Goal: Check status: Check status

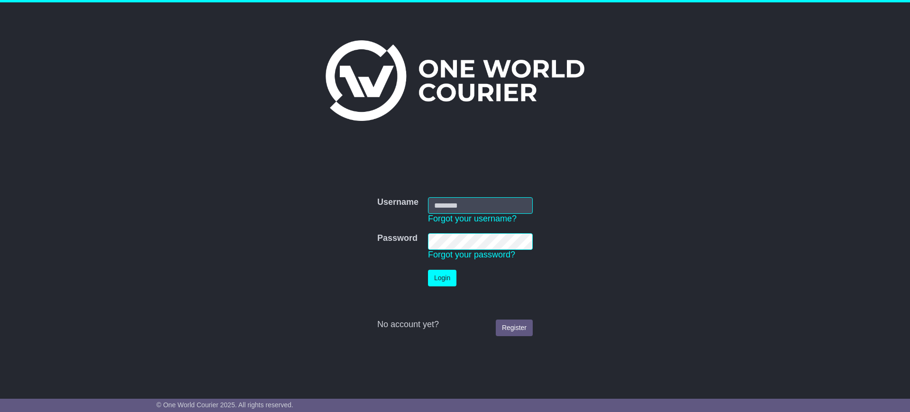
type input "**********"
click at [446, 277] on button "Login" at bounding box center [442, 278] width 28 height 17
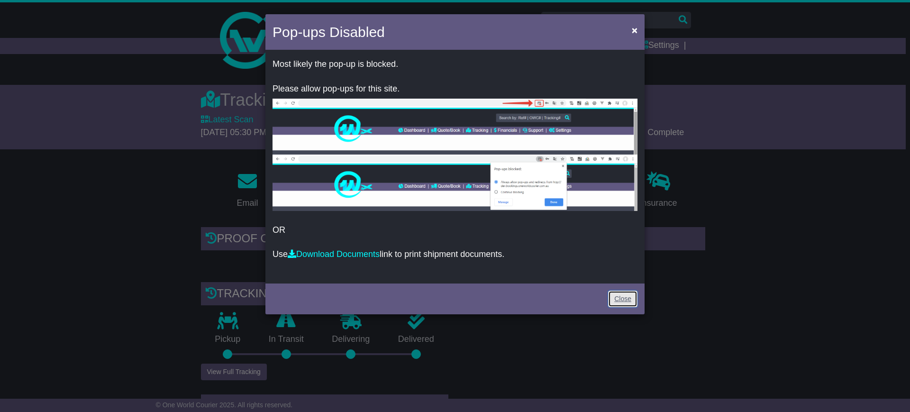
click at [616, 299] on link "Close" at bounding box center [622, 298] width 29 height 17
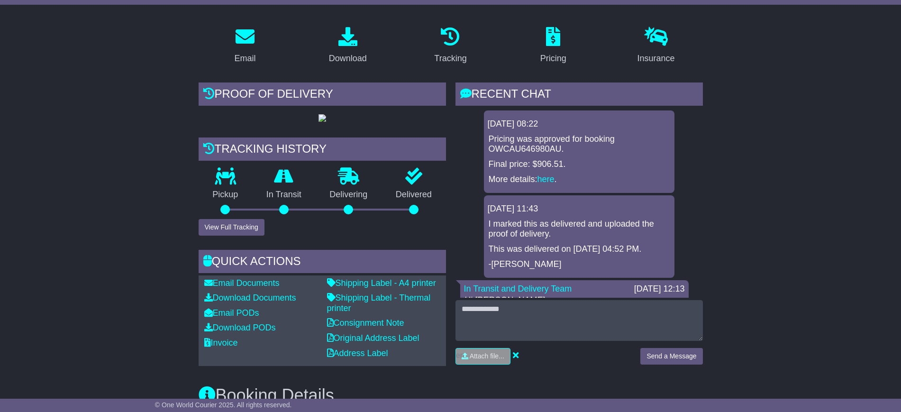
scroll to position [173, 0]
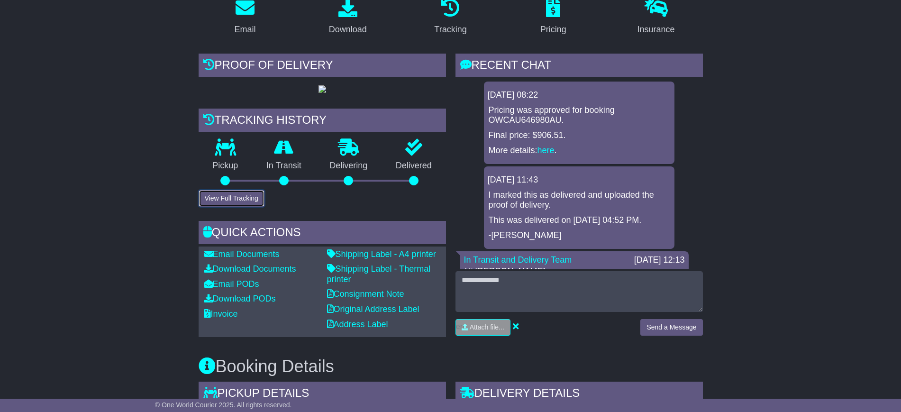
click at [246, 207] on button "View Full Tracking" at bounding box center [232, 198] width 66 height 17
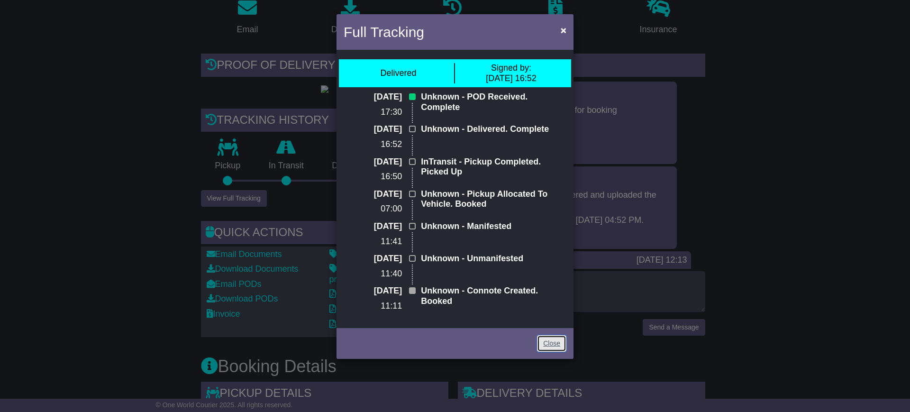
click at [539, 344] on link "Close" at bounding box center [551, 343] width 29 height 17
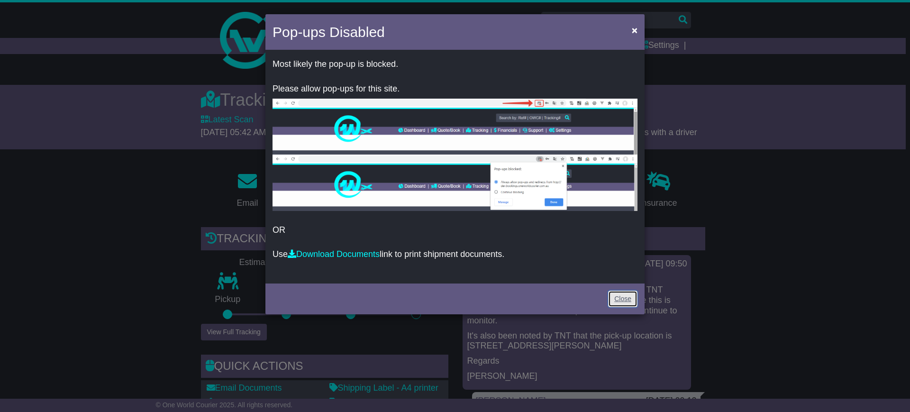
click at [617, 291] on link "Close" at bounding box center [622, 298] width 29 height 17
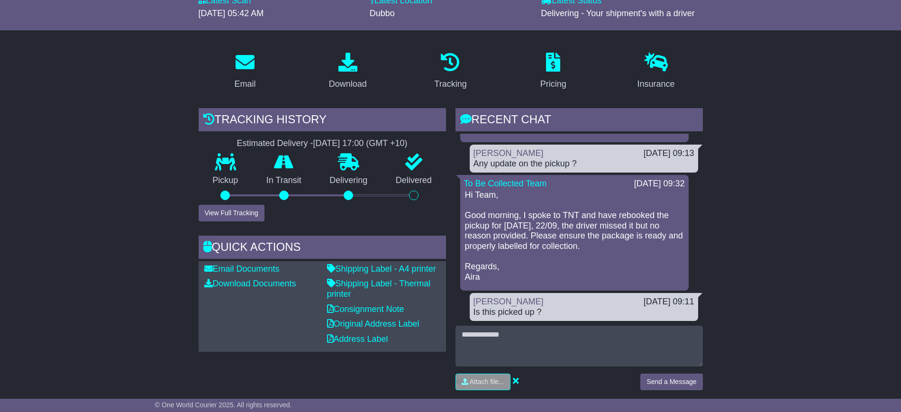
scroll to position [118, 0]
click at [252, 213] on button "View Full Tracking" at bounding box center [232, 213] width 66 height 17
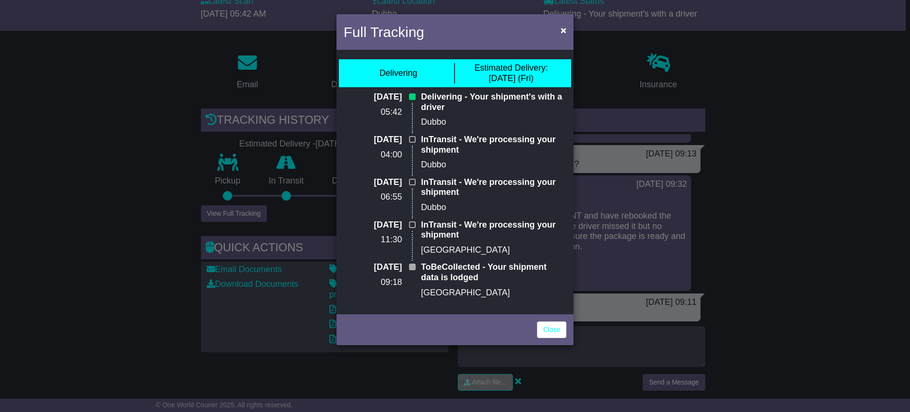
click at [252, 213] on div "Full Tracking × Delivering Estimated Delivery: 26 Sep (Fri) 26 Sep 2025 05:42 D…" at bounding box center [455, 206] width 910 height 412
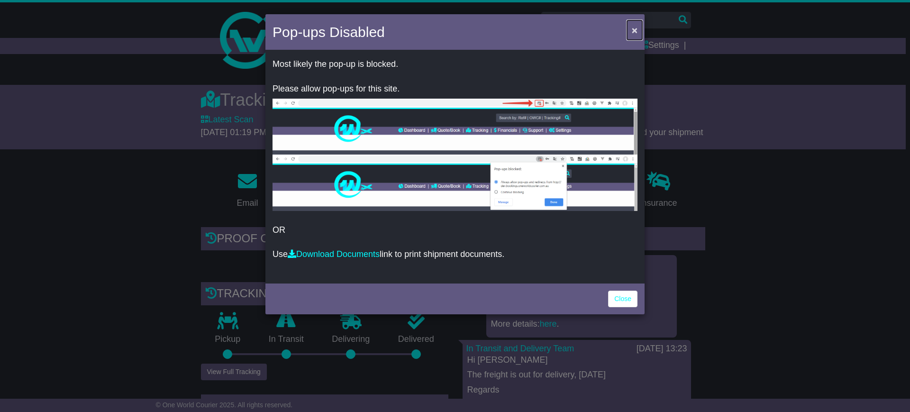
click at [632, 33] on span "×" at bounding box center [635, 30] width 6 height 11
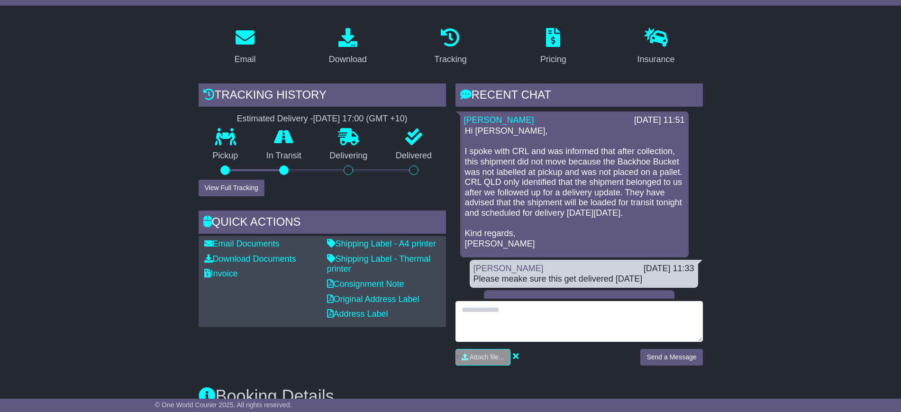
click at [488, 301] on textarea at bounding box center [578, 321] width 247 height 41
type textarea "**********"
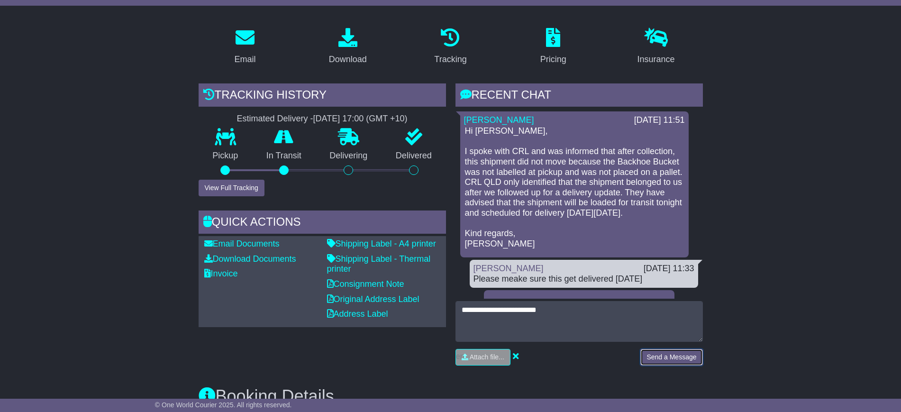
click at [660, 349] on button "Send a Message" at bounding box center [671, 357] width 62 height 17
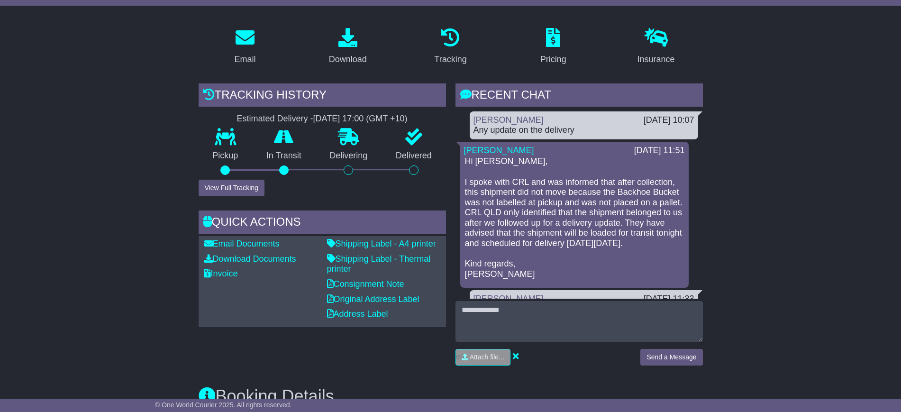
drag, startPoint x: 352, startPoint y: 186, endPoint x: 360, endPoint y: 194, distance: 11.7
click at [358, 191] on div "Tracking history Estimated Delivery - [DATE] 17:00 (GMT +10) Pickup In Transit …" at bounding box center [322, 227] width 257 height 289
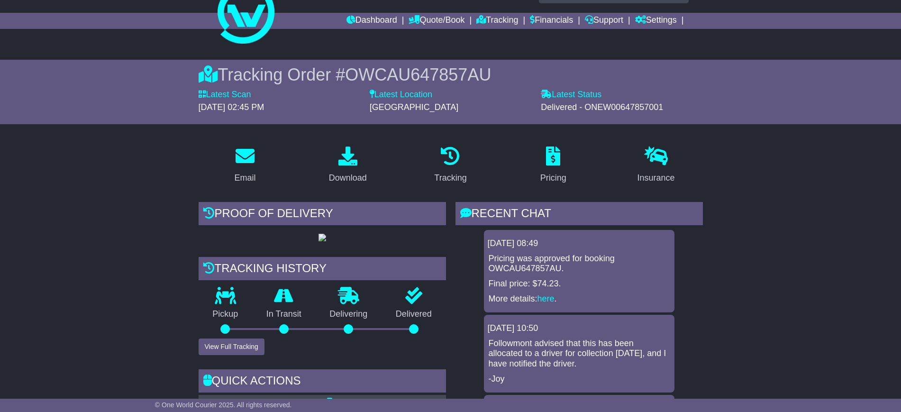
scroll to position [25, 0]
click at [489, 19] on link "Tracking" at bounding box center [497, 21] width 42 height 16
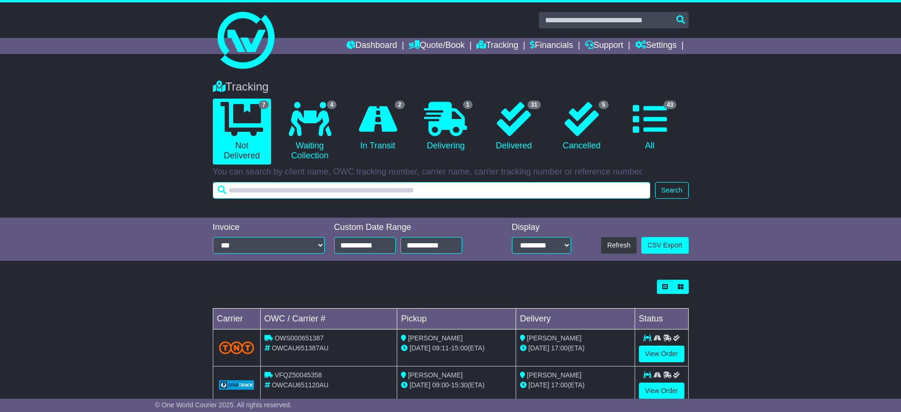
click at [289, 190] on input "text" at bounding box center [432, 190] width 438 height 17
paste input "*******"
type input "*******"
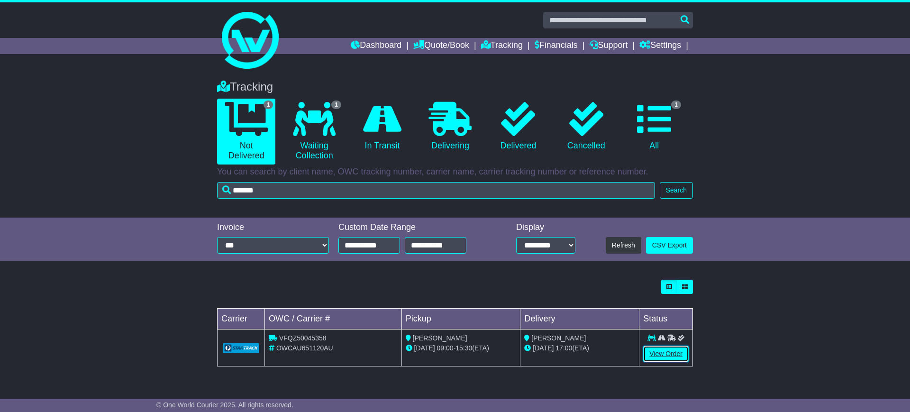
click at [652, 354] on link "View Order" at bounding box center [665, 353] width 45 height 17
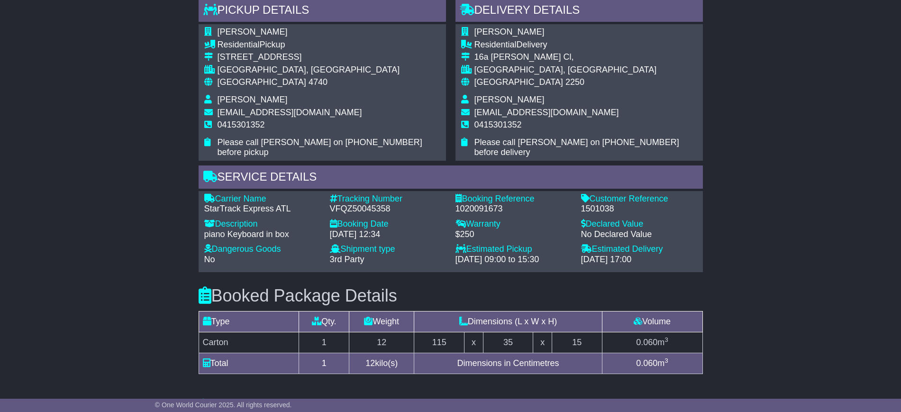
scroll to position [651, 0]
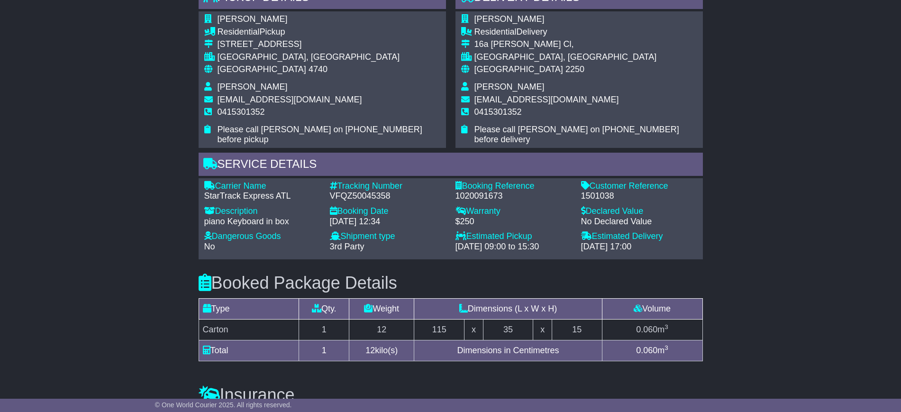
click at [596, 191] on div "1501038" at bounding box center [639, 196] width 116 height 10
click at [595, 191] on div "1501038" at bounding box center [639, 196] width 116 height 10
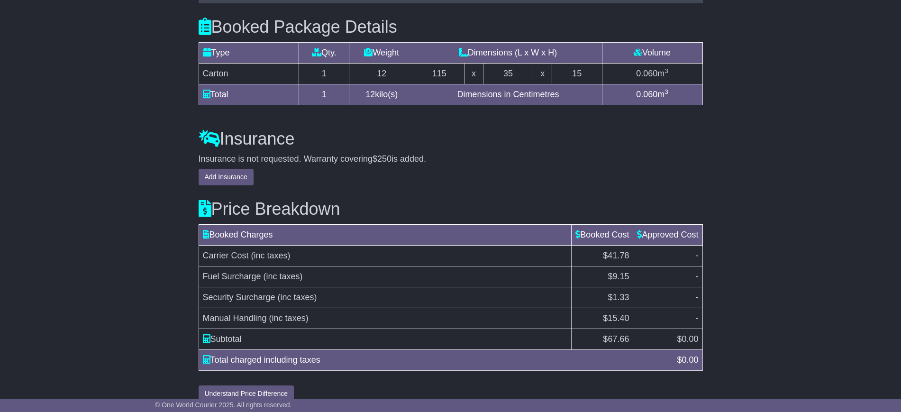
scroll to position [911, 0]
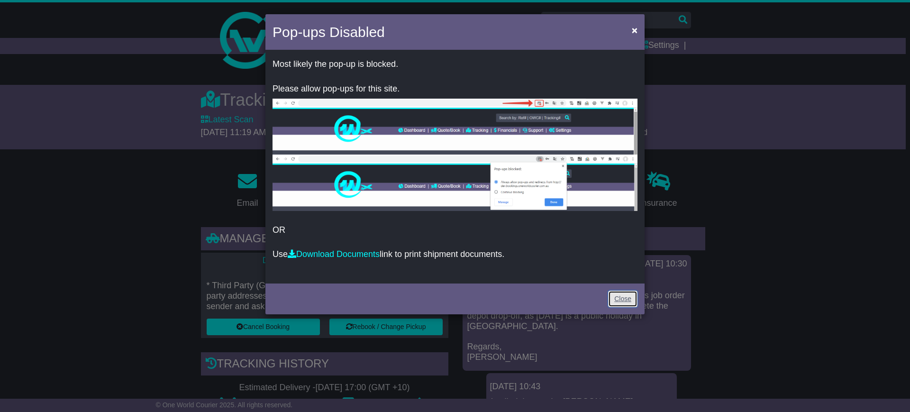
click at [622, 302] on link "Close" at bounding box center [622, 298] width 29 height 17
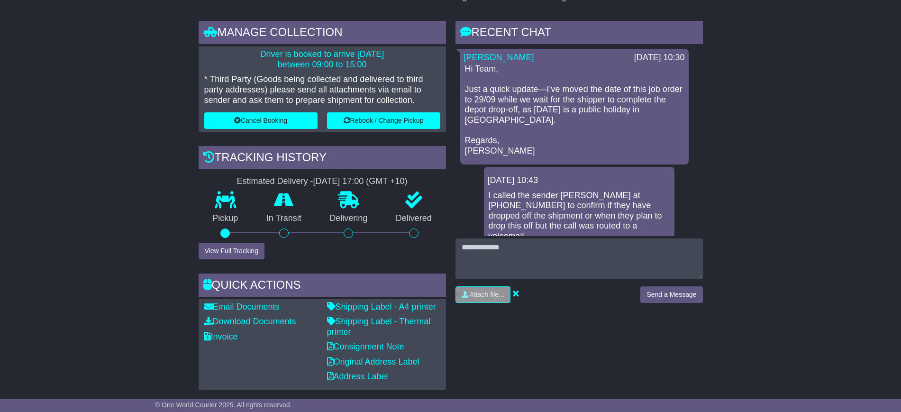
scroll to position [237, 0]
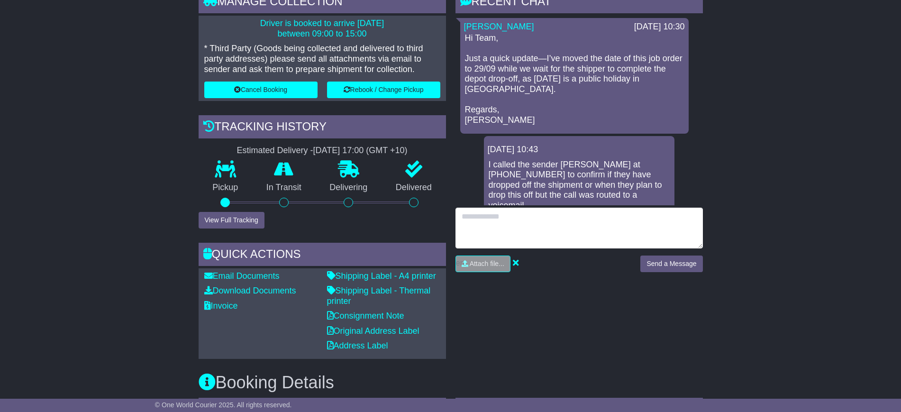
click at [495, 234] on textarea at bounding box center [578, 228] width 247 height 41
click at [495, 235] on textarea at bounding box center [578, 228] width 247 height 41
type textarea "*"
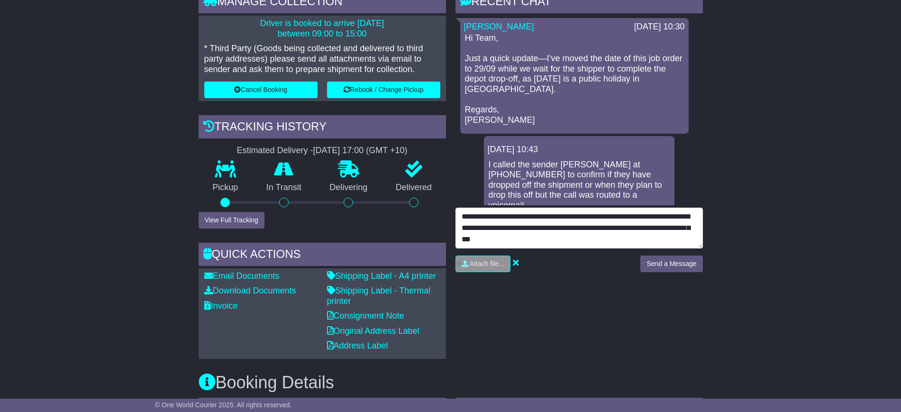
type textarea "**********"
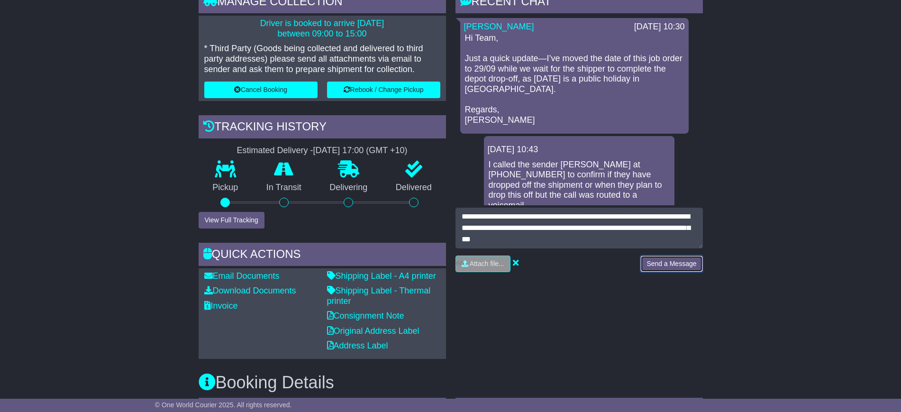
click at [664, 266] on button "Send a Message" at bounding box center [671, 263] width 62 height 17
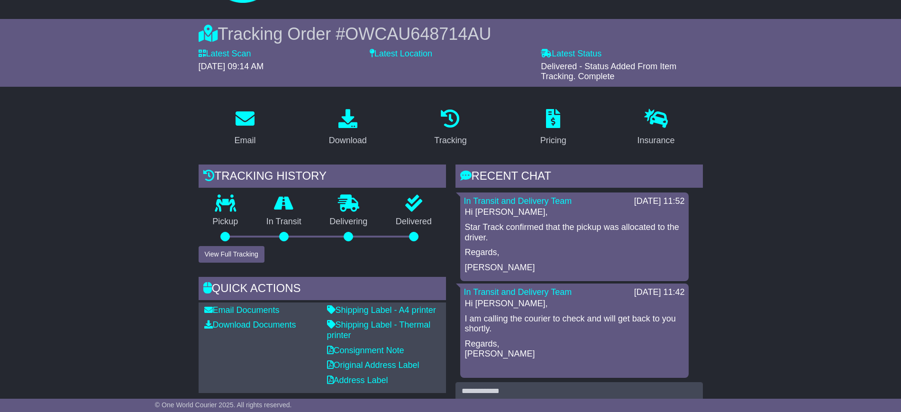
scroll to position [59, 0]
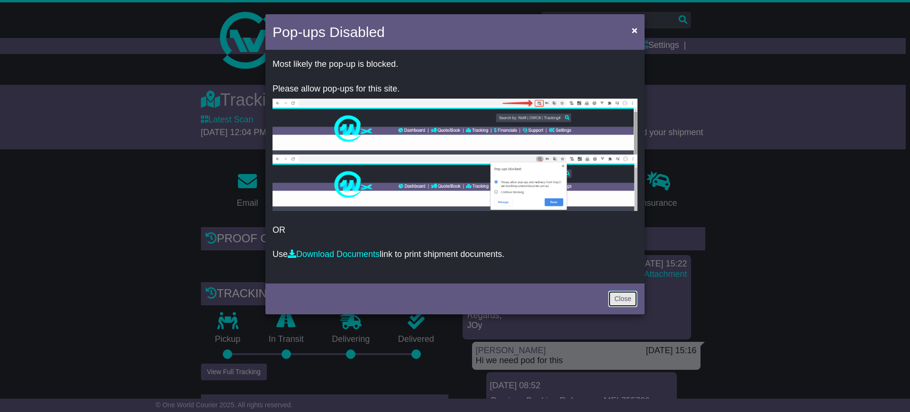
click at [618, 296] on link "Close" at bounding box center [622, 298] width 29 height 17
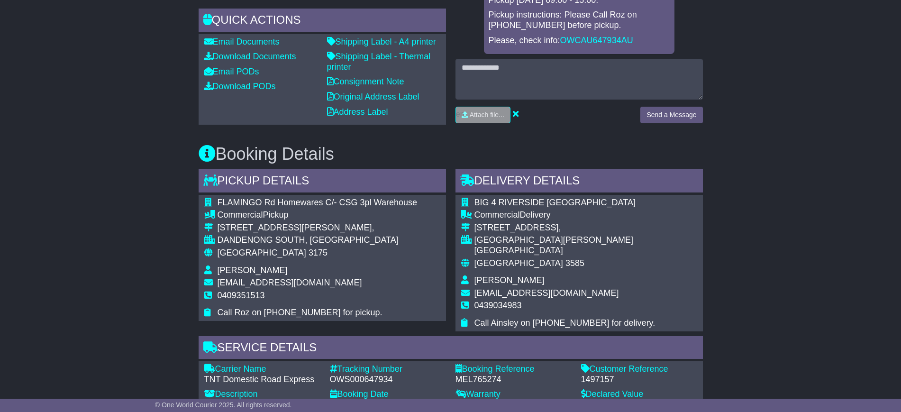
scroll to position [474, 0]
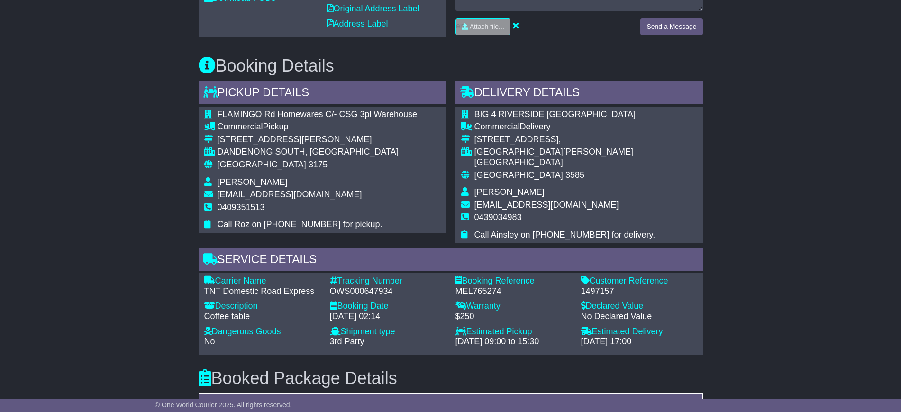
click at [594, 297] on div "1497157" at bounding box center [639, 291] width 116 height 10
copy div "1497157"
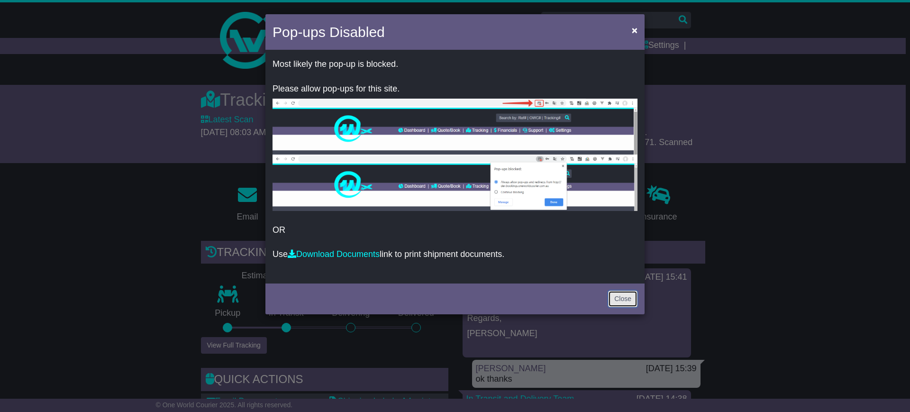
drag, startPoint x: 623, startPoint y: 300, endPoint x: 606, endPoint y: 303, distance: 16.4
click at [623, 300] on link "Close" at bounding box center [622, 298] width 29 height 17
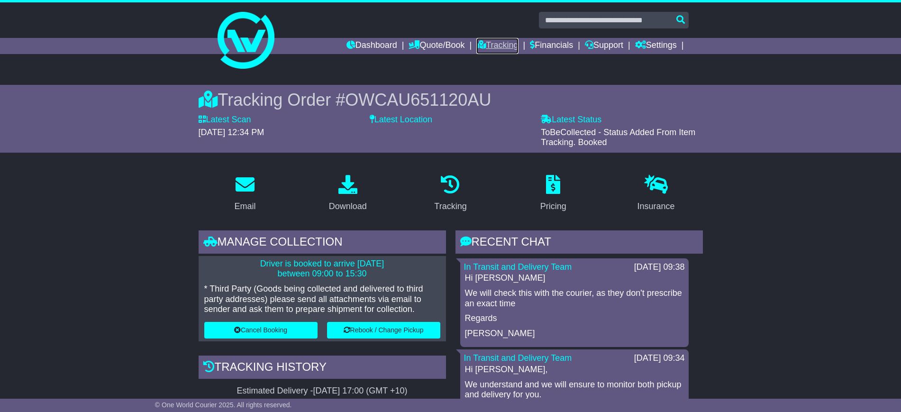
click at [488, 47] on link "Tracking" at bounding box center [497, 46] width 42 height 16
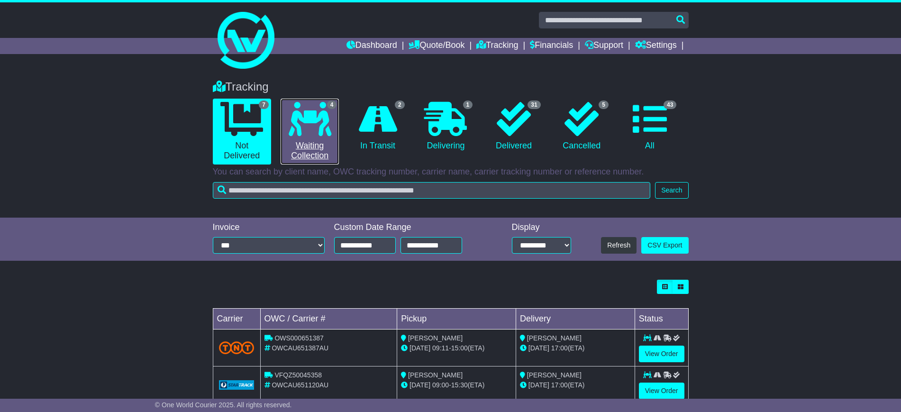
click at [313, 154] on link "4 Waiting Collection" at bounding box center [309, 132] width 58 height 66
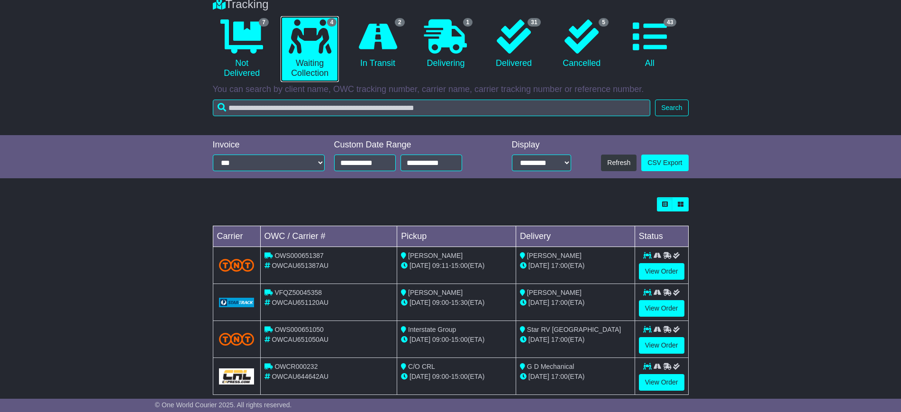
scroll to position [99, 0]
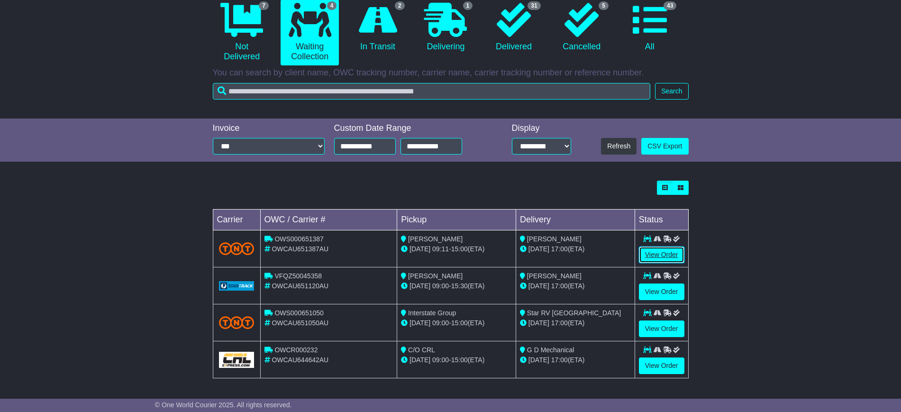
click at [656, 255] on link "View Order" at bounding box center [661, 254] width 45 height 17
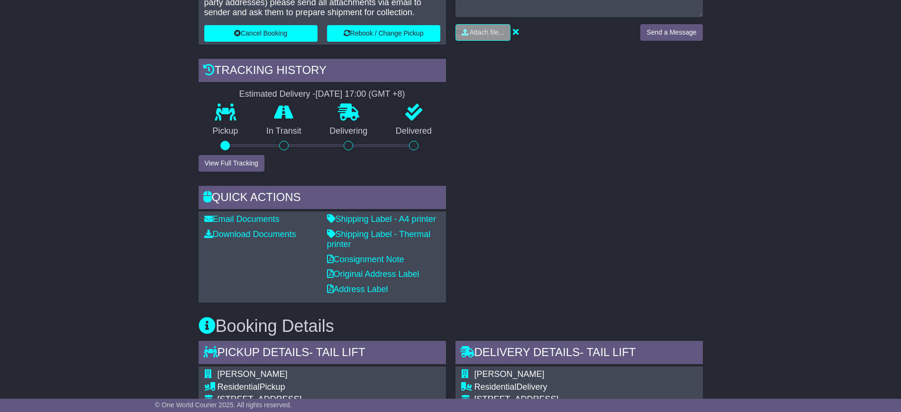
scroll to position [118, 0]
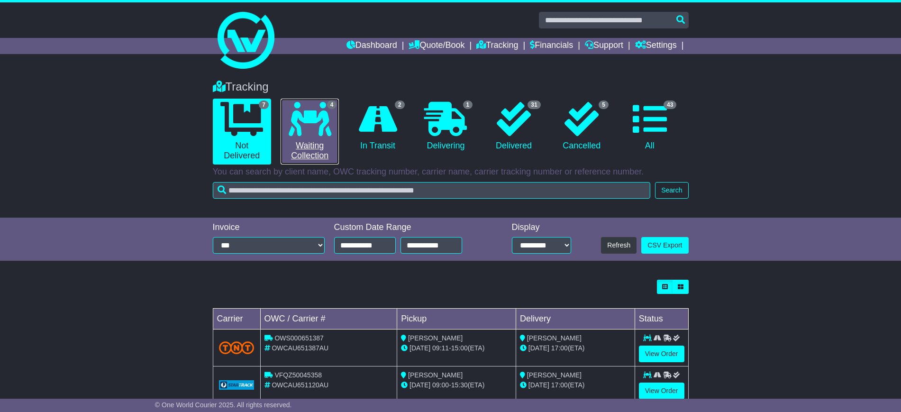
click at [309, 118] on icon at bounding box center [310, 119] width 43 height 34
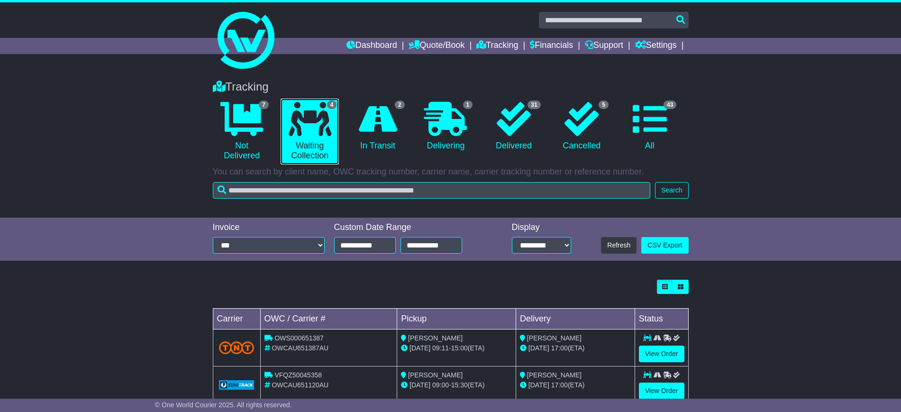
scroll to position [99, 0]
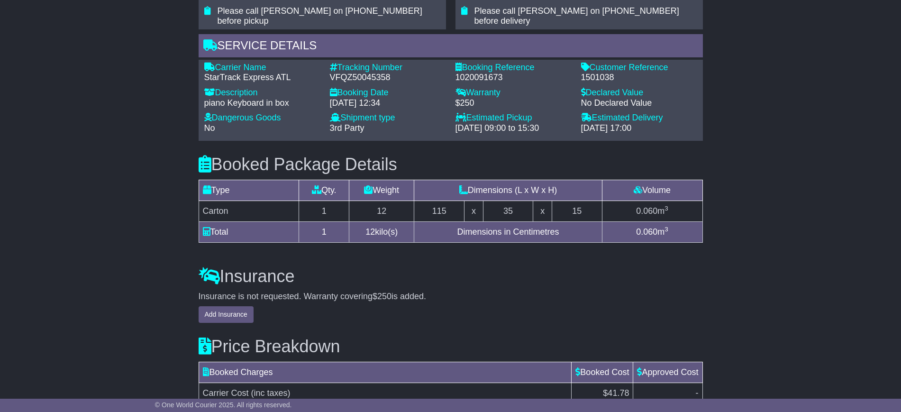
scroll to position [711, 0]
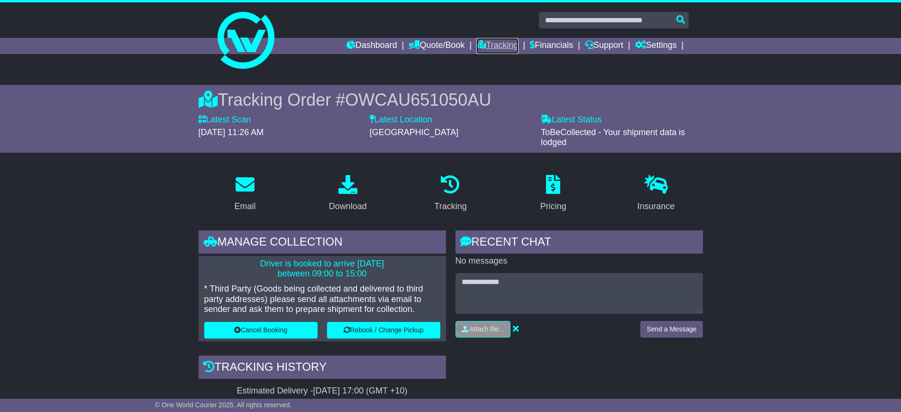
click at [484, 45] on link "Tracking" at bounding box center [497, 46] width 42 height 16
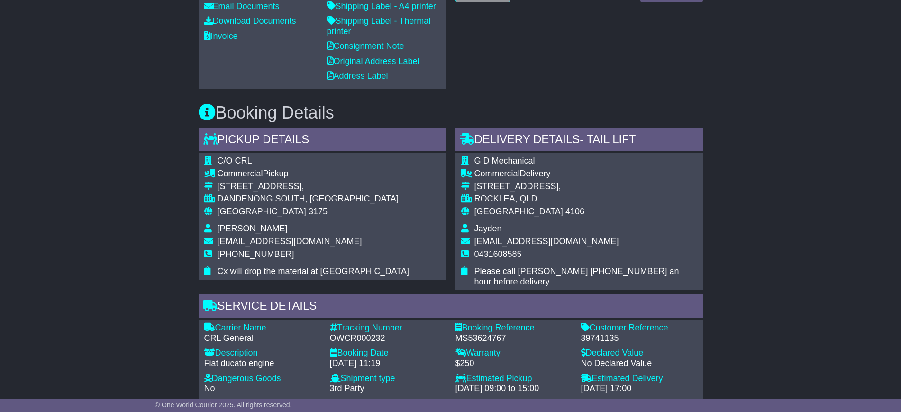
scroll to position [592, 0]
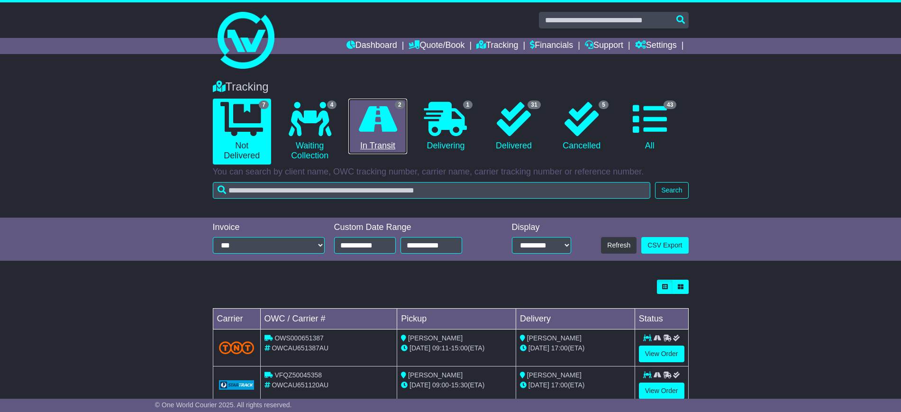
click at [374, 134] on icon at bounding box center [378, 119] width 38 height 34
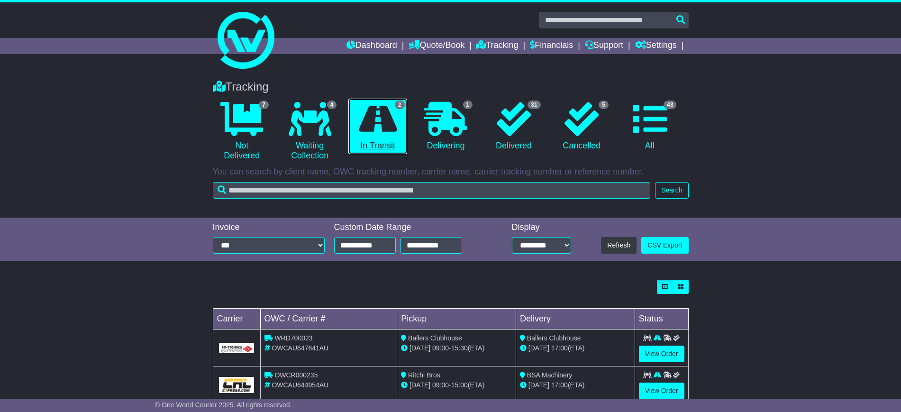
click at [378, 145] on link "2 In Transit" at bounding box center [377, 127] width 58 height 56
click at [371, 143] on link "2 In Transit" at bounding box center [377, 127] width 58 height 56
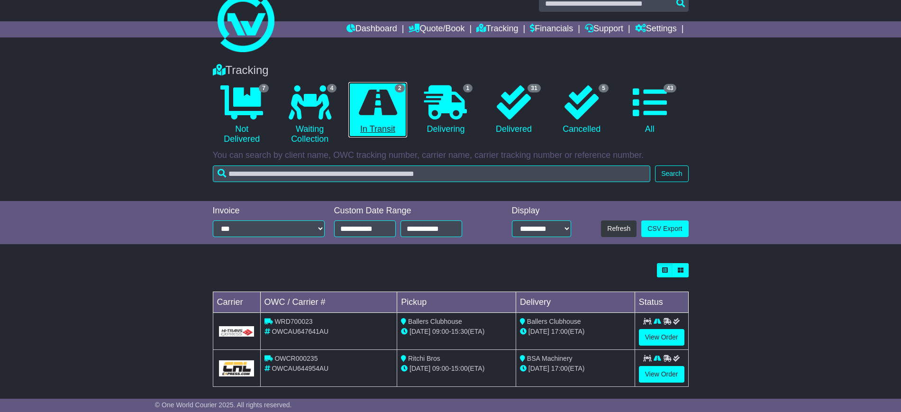
scroll to position [25, 0]
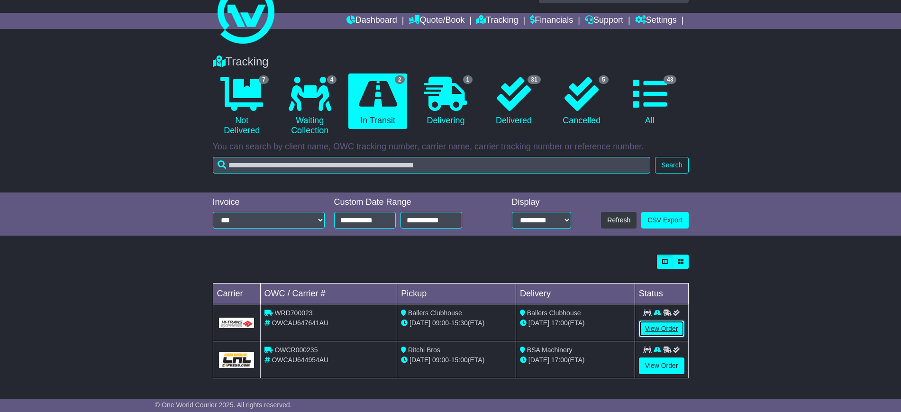
click at [657, 325] on link "View Order" at bounding box center [661, 328] width 45 height 17
click at [660, 362] on link "View Order" at bounding box center [661, 365] width 45 height 17
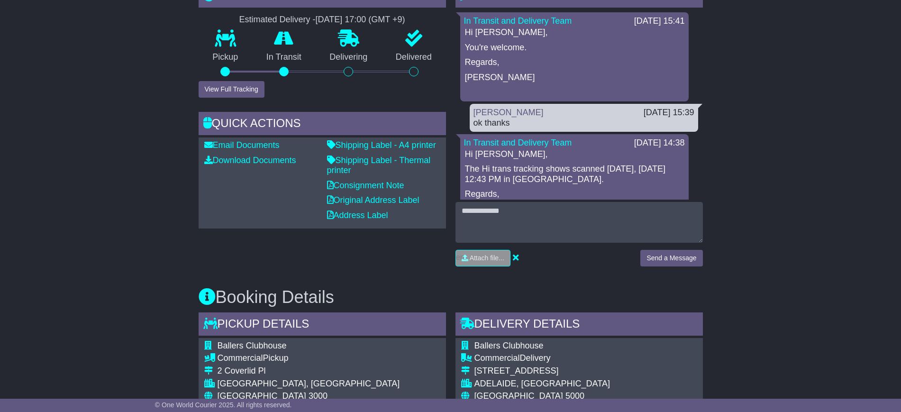
scroll to position [76, 0]
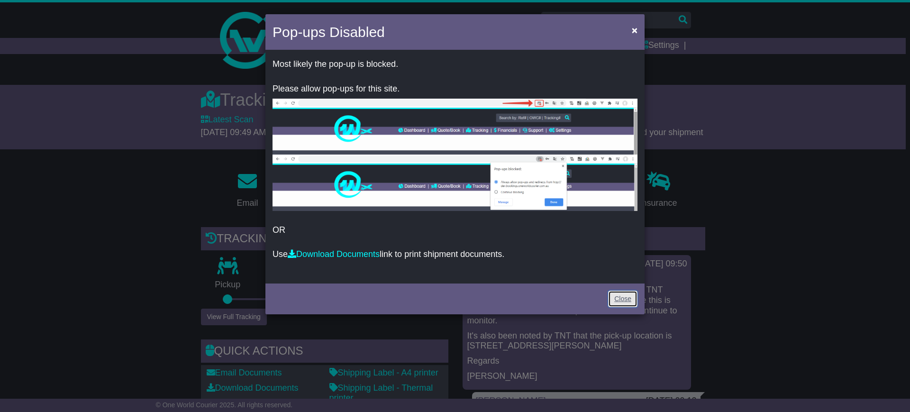
click at [617, 296] on link "Close" at bounding box center [622, 298] width 29 height 17
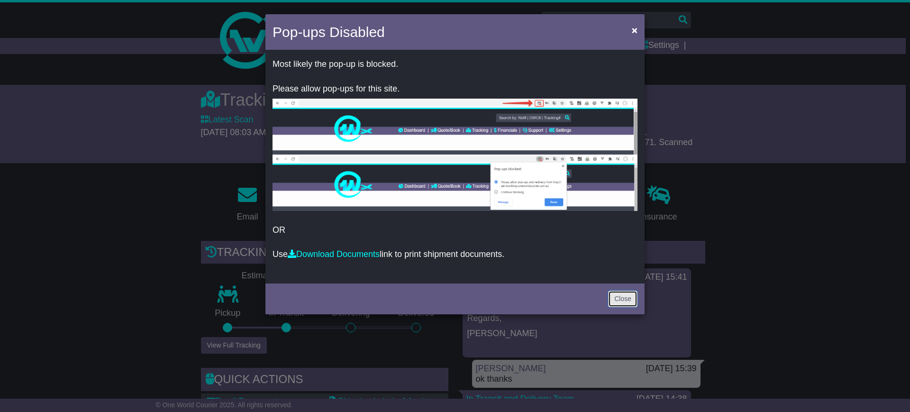
click at [618, 298] on link "Close" at bounding box center [622, 298] width 29 height 17
